Goal: Task Accomplishment & Management: Complete application form

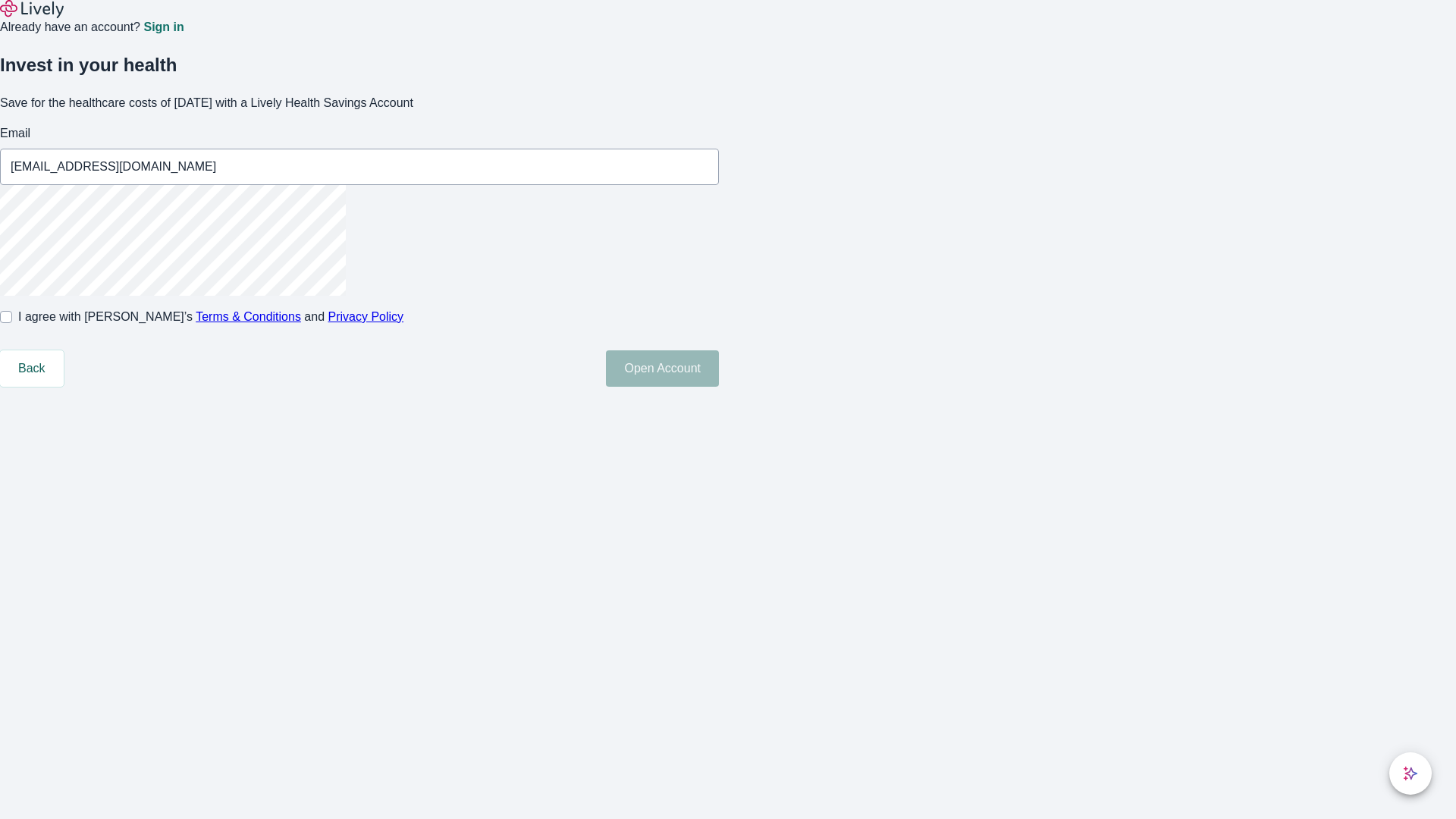
click at [12, 323] on input "I agree with Lively’s Terms & Conditions and Privacy Policy" at bounding box center [6, 317] width 12 height 12
checkbox input "true"
click at [719, 387] on button "Open Account" at bounding box center [662, 368] width 113 height 36
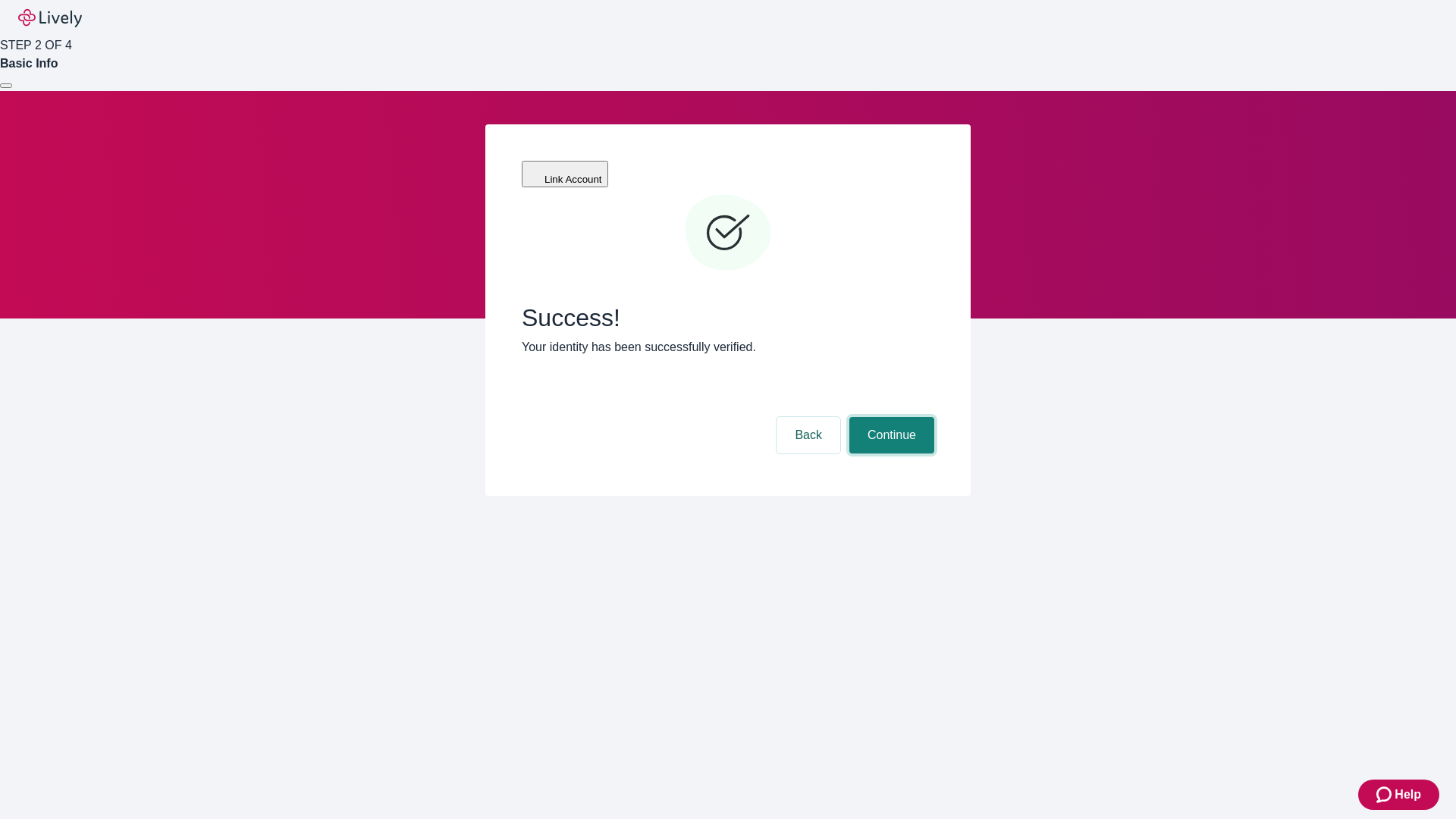
click at [890, 417] on button "Continue" at bounding box center [892, 435] width 85 height 36
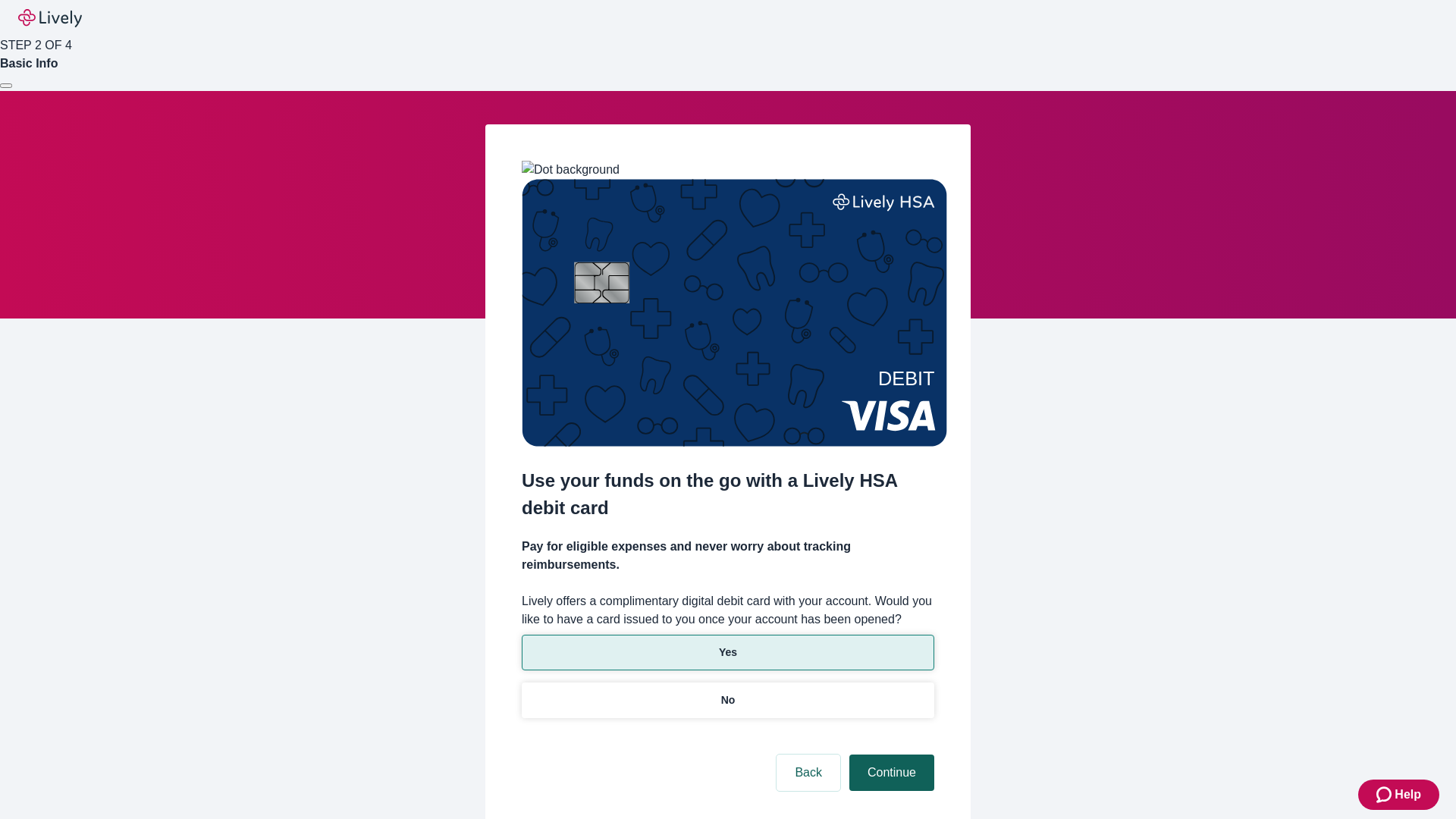
click at [728, 692] on p "No" at bounding box center [728, 700] width 15 height 16
click at [890, 754] on button "Continue" at bounding box center [892, 772] width 85 height 36
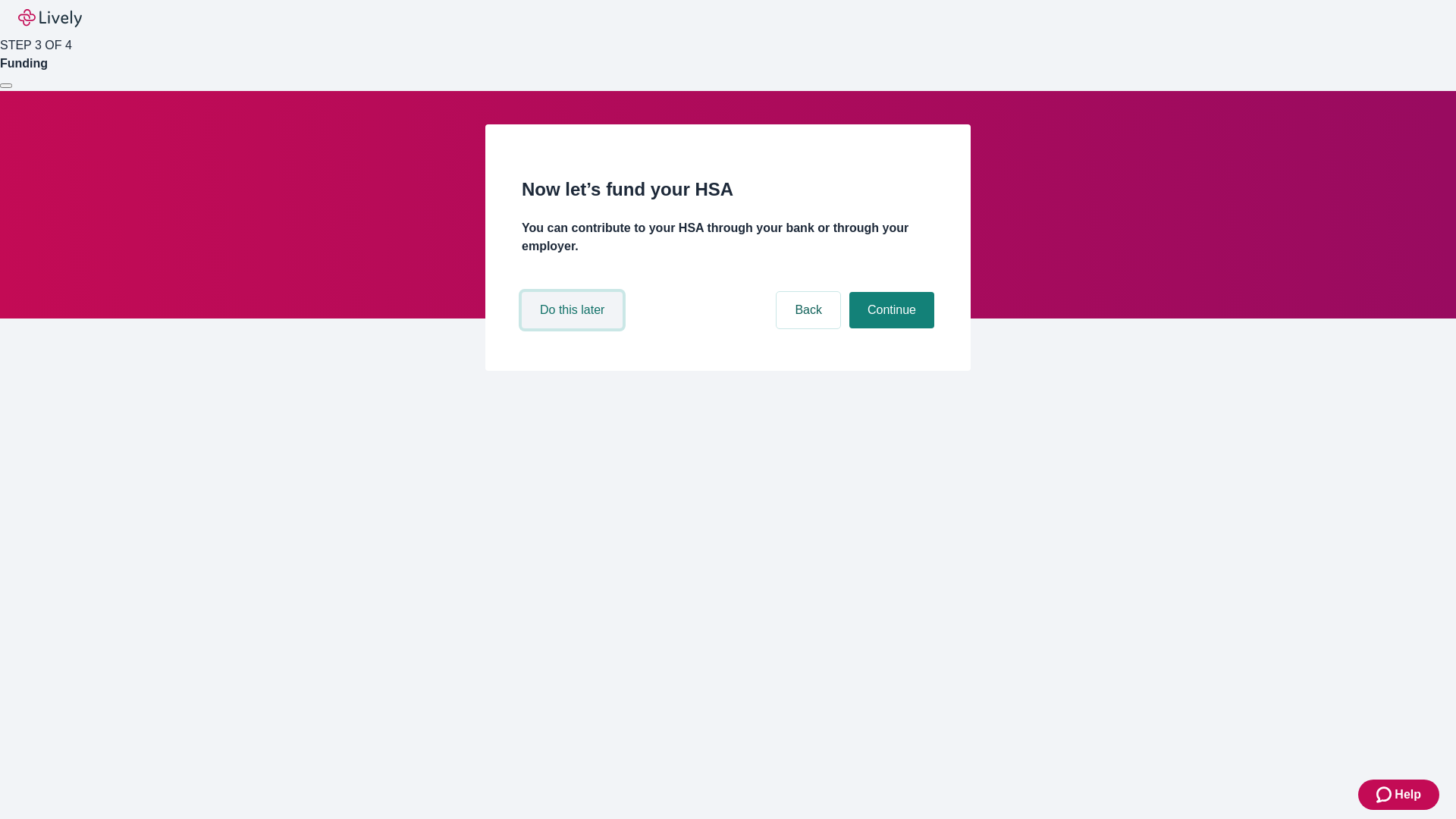
click at [575, 328] on button "Do this later" at bounding box center [572, 310] width 101 height 36
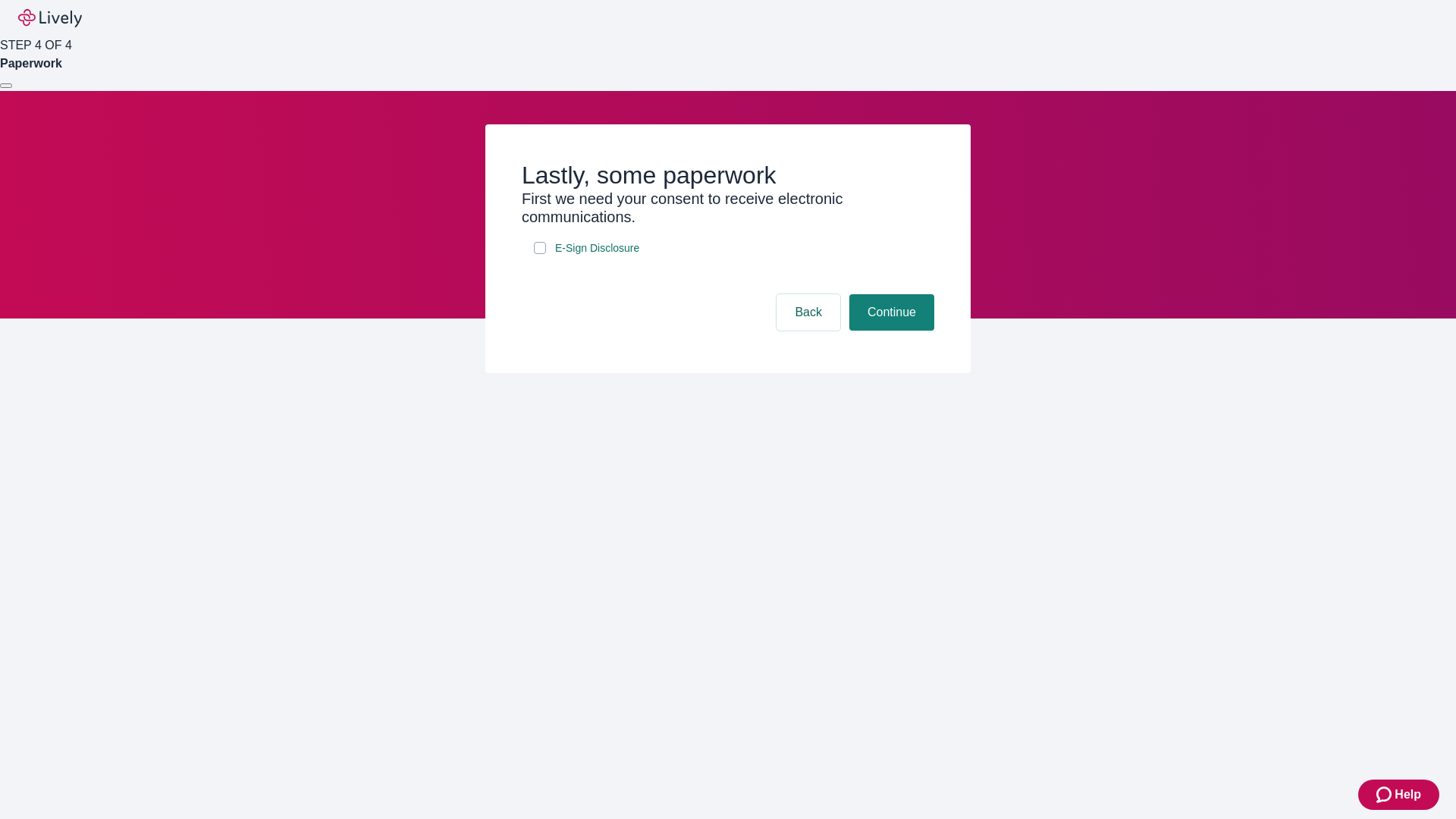
click at [540, 254] on input "E-Sign Disclosure" at bounding box center [539, 248] width 12 height 12
checkbox input "true"
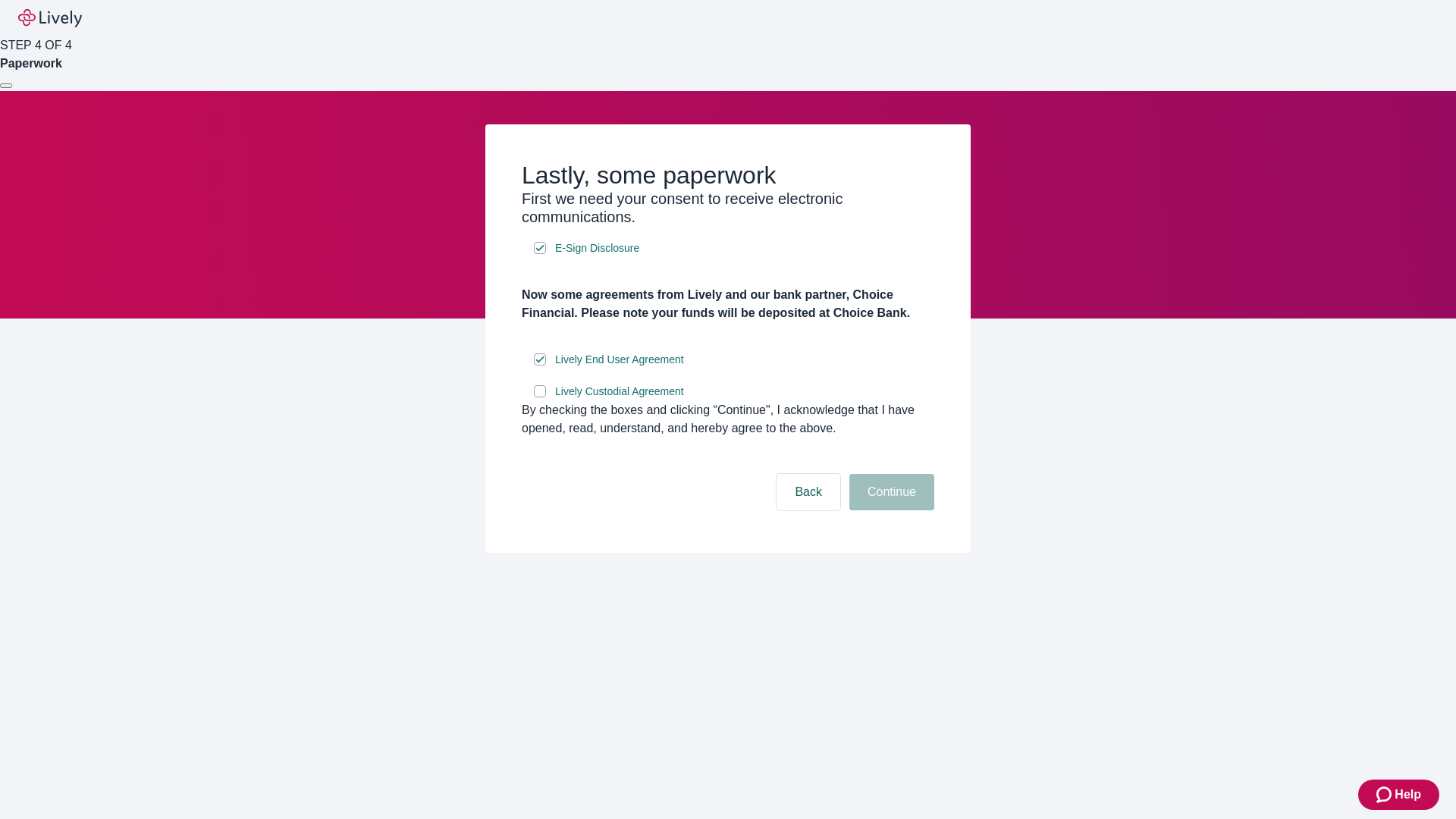
click at [540, 398] on input "Lively Custodial Agreement" at bounding box center [539, 391] width 12 height 12
checkbox input "true"
click at [890, 511] on button "Continue" at bounding box center [892, 492] width 85 height 36
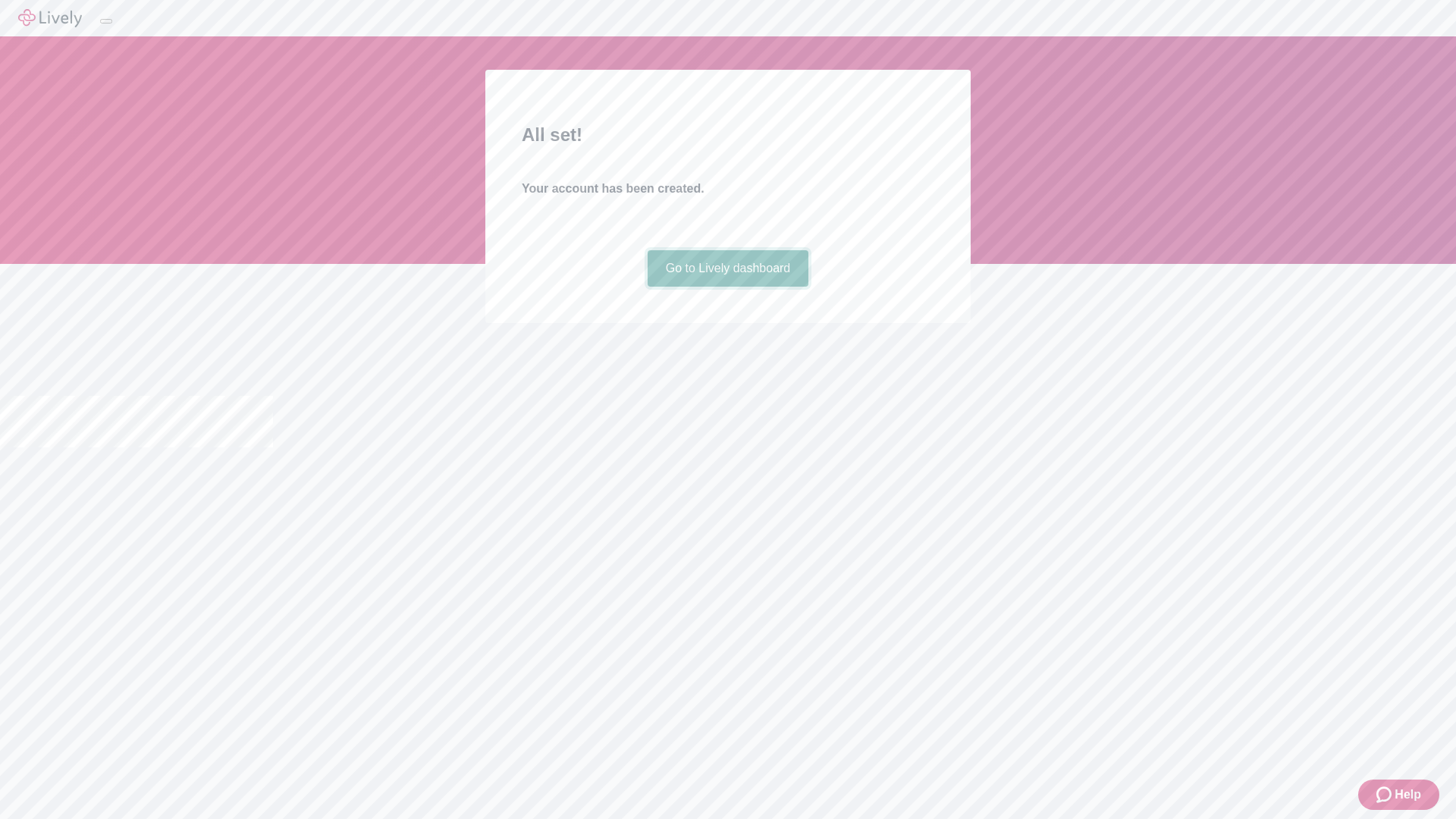
click at [728, 286] on link "Go to Lively dashboard" at bounding box center [728, 268] width 161 height 36
